Goal: Information Seeking & Learning: Check status

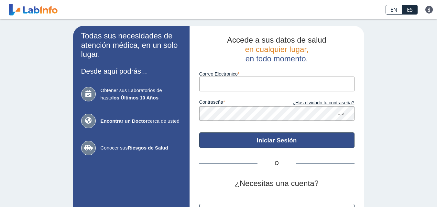
type input "[PERSON_NAME][EMAIL_ADDRESS][PERSON_NAME][DOMAIN_NAME]"
click at [274, 138] on button "Iniciar Sesión" at bounding box center [276, 141] width 155 height 16
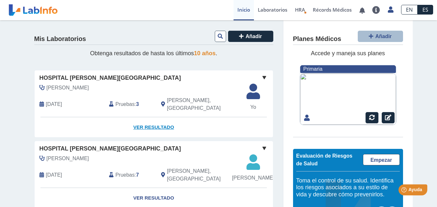
click at [167, 122] on link "Ver Resultado" at bounding box center [154, 127] width 238 height 20
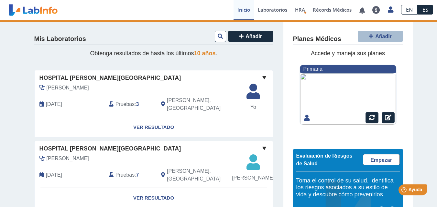
click at [133, 101] on div "Pruebas : 3" at bounding box center [130, 105] width 52 height 16
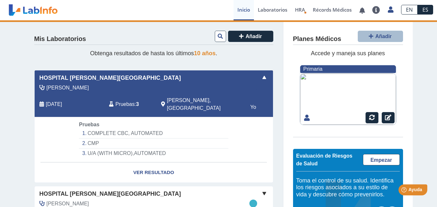
click at [142, 129] on li "COMPLETE CBC, AUTOMATED" at bounding box center [153, 134] width 149 height 10
click at [94, 149] on li "U/A (WITH MICRO),AUTOMATED" at bounding box center [153, 154] width 149 height 10
click at [261, 77] on span at bounding box center [264, 78] width 8 height 8
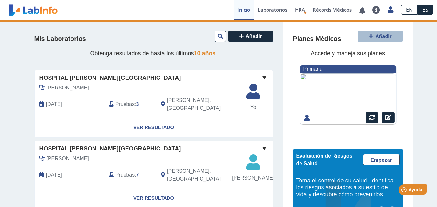
click at [127, 102] on span "Pruebas" at bounding box center [124, 105] width 19 height 8
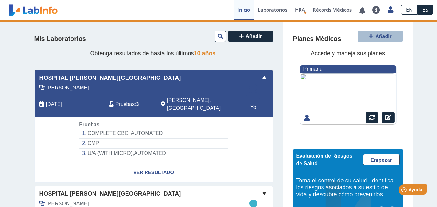
click at [139, 129] on li "COMPLETE CBC, AUTOMATED" at bounding box center [153, 134] width 149 height 10
click at [299, 8] on span "HRA" at bounding box center [300, 9] width 10 height 6
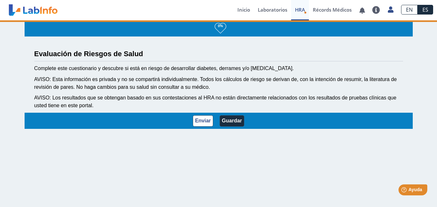
select select "5: 231"
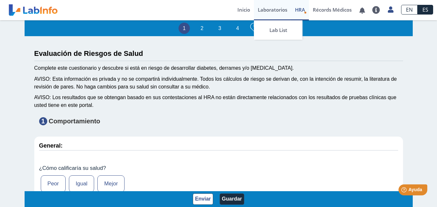
click at [269, 9] on link "Laboratorios" at bounding box center [272, 10] width 37 height 20
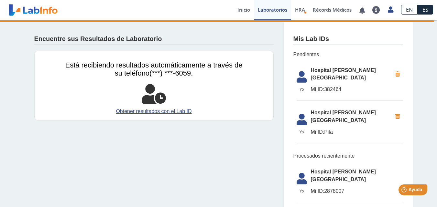
click at [347, 73] on span "Hospital [PERSON_NAME][GEOGRAPHIC_DATA]" at bounding box center [351, 75] width 81 height 16
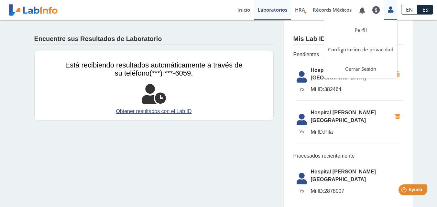
click at [393, 10] on icon at bounding box center [390, 9] width 5 height 5
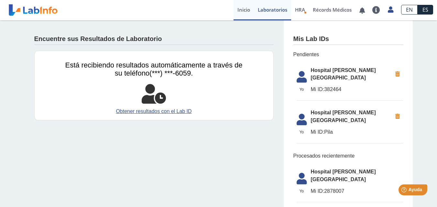
click at [239, 9] on link "Inicio" at bounding box center [243, 10] width 20 height 20
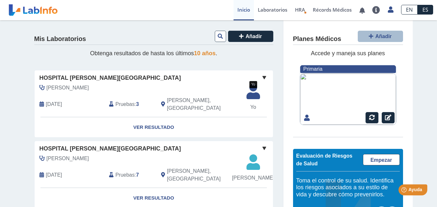
click at [253, 103] on span "Yo" at bounding box center [252, 107] width 21 height 8
click at [261, 78] on span at bounding box center [264, 78] width 8 height 8
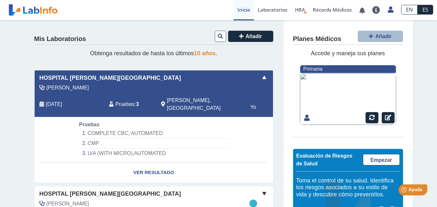
click at [89, 87] on span "[PERSON_NAME]" at bounding box center [68, 88] width 42 height 8
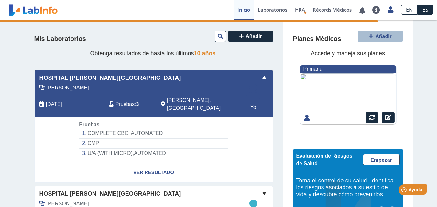
select select "**********"
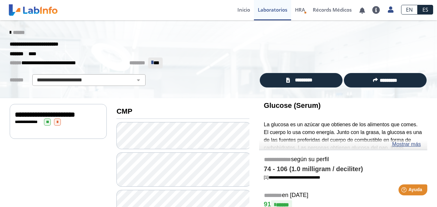
scroll to position [32, 0]
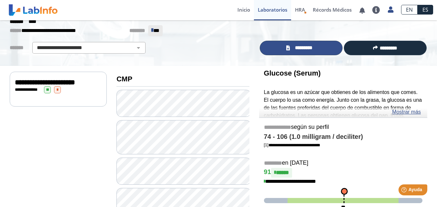
click at [309, 49] on span "*********" at bounding box center [304, 47] width 24 height 7
